Goal: Task Accomplishment & Management: Complete application form

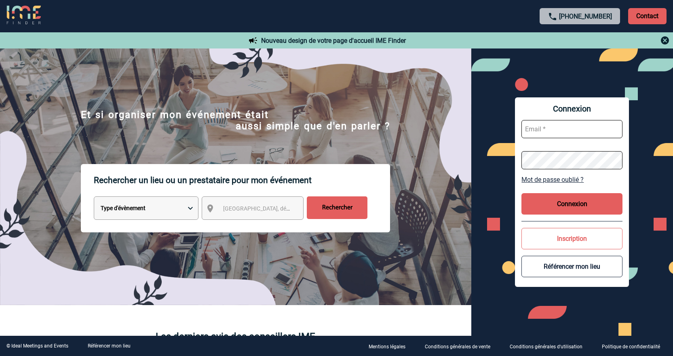
type input "cleborgne@ime-groupe.com"
click at [570, 211] on button "Connexion" at bounding box center [572, 203] width 101 height 21
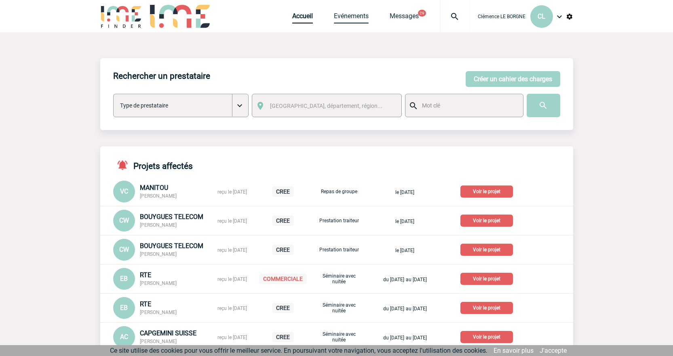
click at [360, 14] on link "Evénements" at bounding box center [351, 17] width 35 height 11
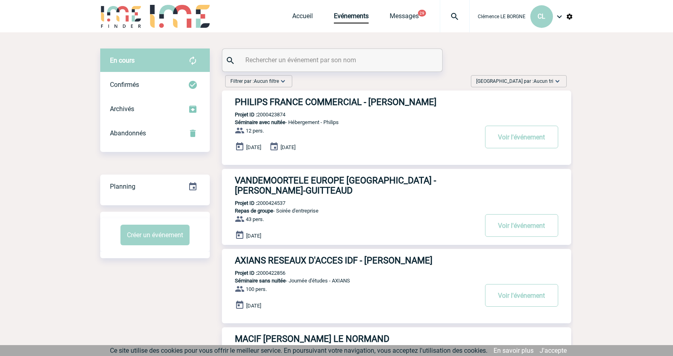
click at [304, 61] on input "text" at bounding box center [333, 60] width 180 height 12
paste input "2000425201"
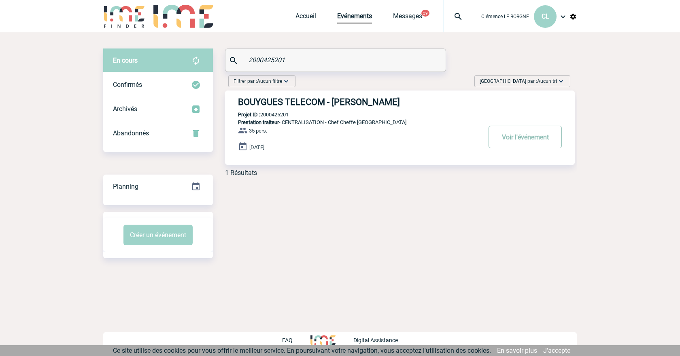
type input "2000425201"
click at [517, 134] on button "Voir l'événement" at bounding box center [524, 137] width 73 height 23
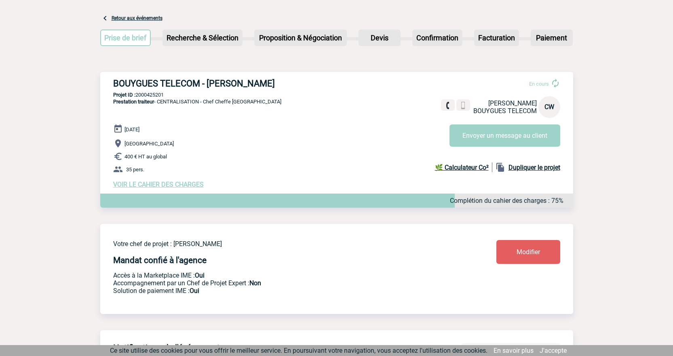
scroll to position [81, 0]
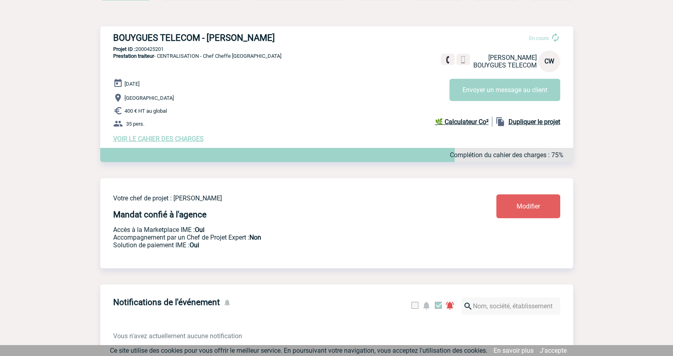
click at [173, 140] on span "VOIR LE CAHIER DES CHARGES" at bounding box center [158, 139] width 91 height 8
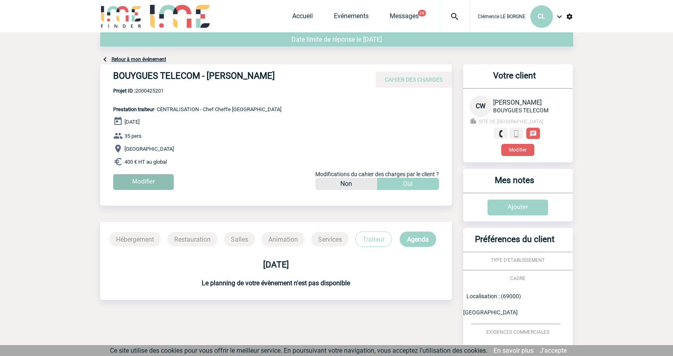
click at [163, 182] on input "Modifier" at bounding box center [143, 182] width 61 height 16
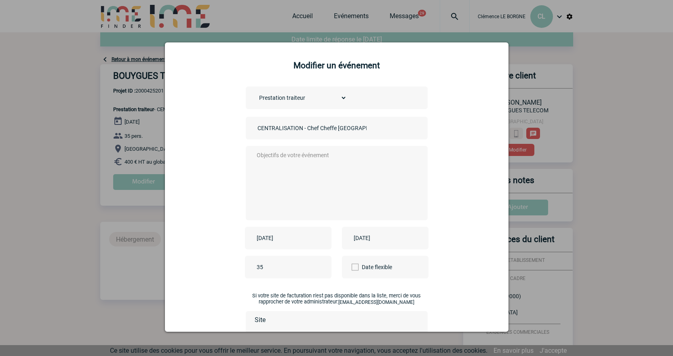
click at [275, 242] on input "2025-09-01" at bounding box center [283, 238] width 56 height 11
click at [290, 162] on link "3" at bounding box center [292, 161] width 15 height 15
type input "2025-09-03"
click at [368, 241] on input "2025-09-01" at bounding box center [380, 238] width 56 height 11
click at [388, 164] on link "3" at bounding box center [389, 161] width 15 height 15
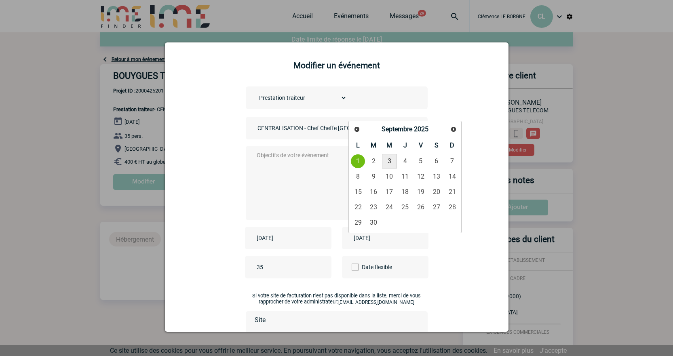
type input "2025-09-03"
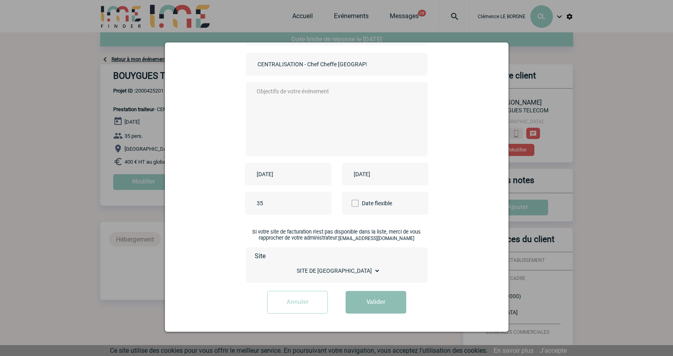
drag, startPoint x: 371, startPoint y: 308, endPoint x: 358, endPoint y: 307, distance: 13.4
click at [371, 309] on button "Valider" at bounding box center [376, 302] width 61 height 23
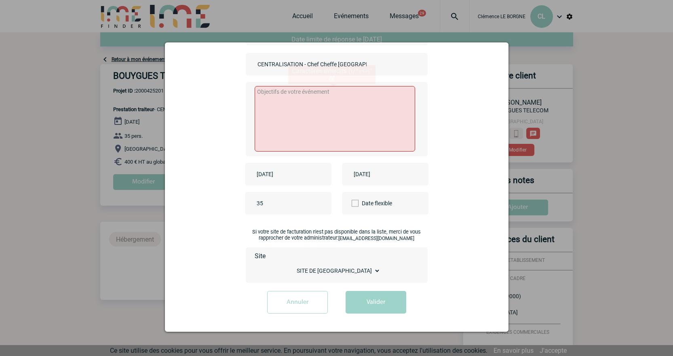
click at [295, 95] on textarea at bounding box center [335, 119] width 161 height 66
type textarea "MAJ"
click at [378, 310] on button "Valider" at bounding box center [376, 302] width 61 height 23
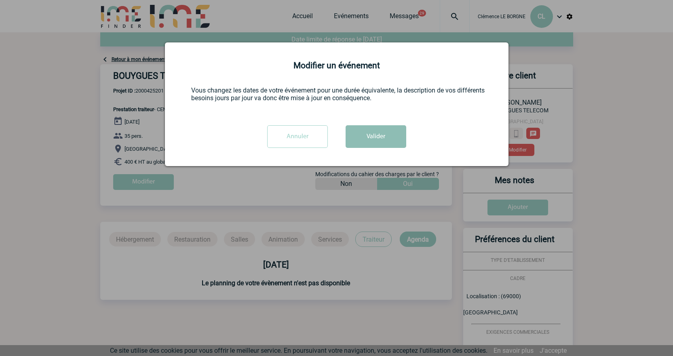
click at [373, 127] on button "Valider" at bounding box center [376, 136] width 61 height 23
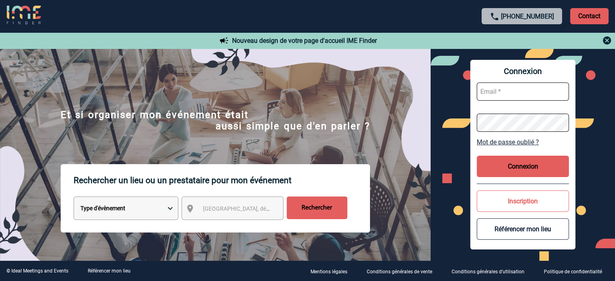
type input "cleborgne@ime-groupe.com"
click at [308, 138] on button "Connexion" at bounding box center [523, 166] width 92 height 21
